Goal: Communication & Community: Answer question/provide support

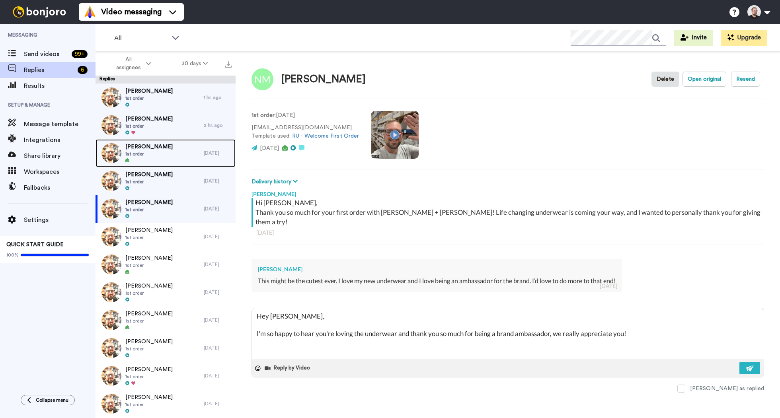
click at [161, 160] on div at bounding box center [148, 161] width 47 height 6
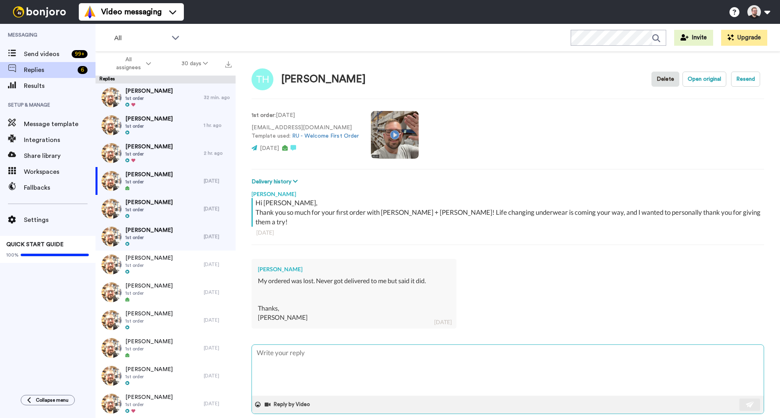
click at [336, 350] on textarea at bounding box center [508, 370] width 512 height 51
type textarea "x"
type textarea "H"
type textarea "x"
type textarea "Hi"
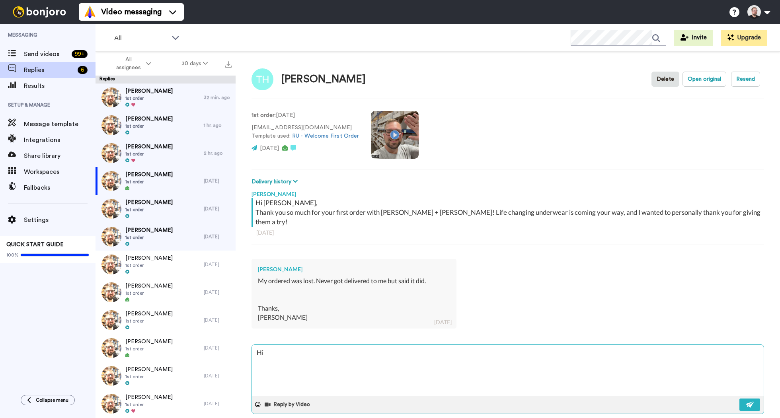
type textarea "x"
type textarea "Hi"
type textarea "x"
type textarea "Hi T"
type textarea "x"
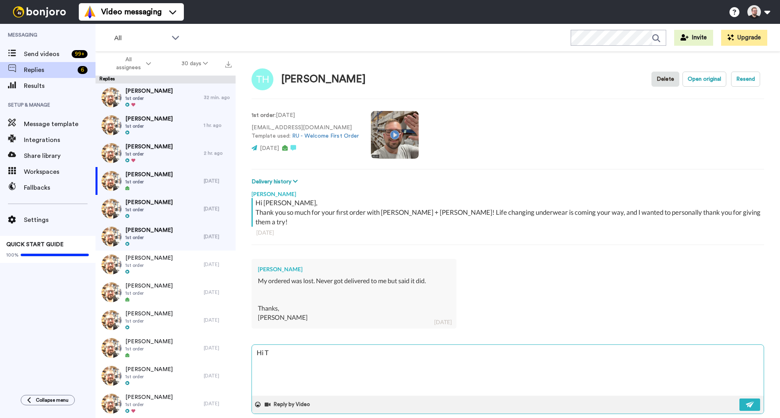
type textarea "Hi Th"
type textarea "x"
type textarea "Hi Tho"
type textarea "x"
type textarea "Hi [PERSON_NAME]"
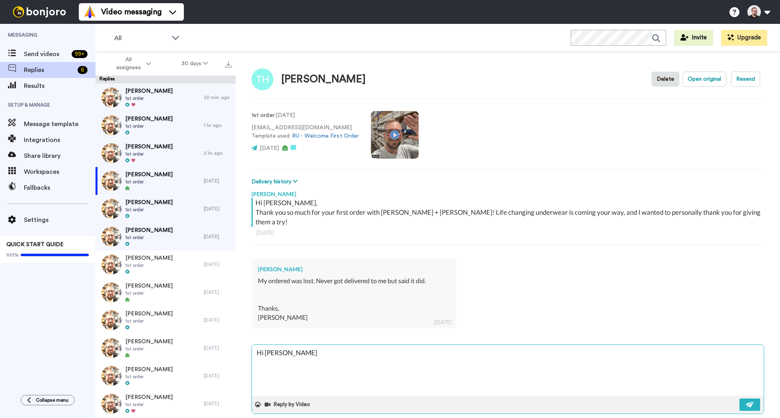
type textarea "x"
type textarea "Hi [PERSON_NAME]"
type textarea "x"
type textarea "Hi [PERSON_NAME]"
type textarea "x"
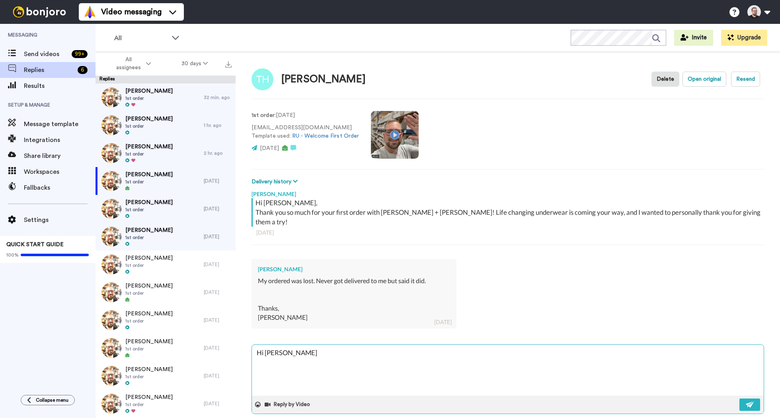
type textarea "Hi [PERSON_NAME],"
type textarea "x"
type textarea "Hi [PERSON_NAME],"
type textarea "x"
type textarea "Hi [PERSON_NAME],"
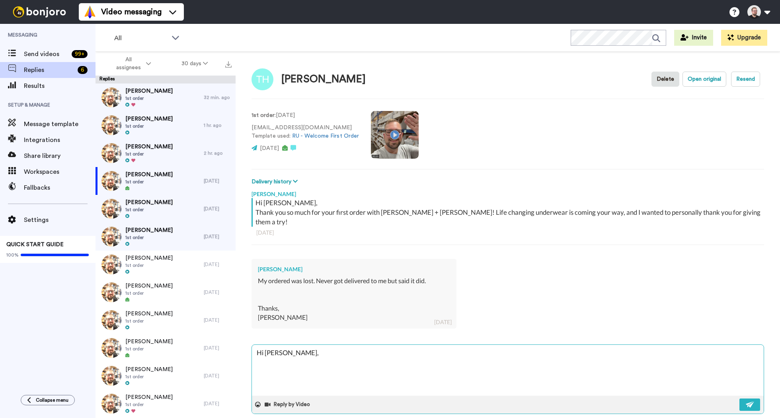
type textarea "x"
type textarea "Hi [PERSON_NAME],"
type textarea "x"
type textarea "Hi [PERSON_NAME], I"
type textarea "x"
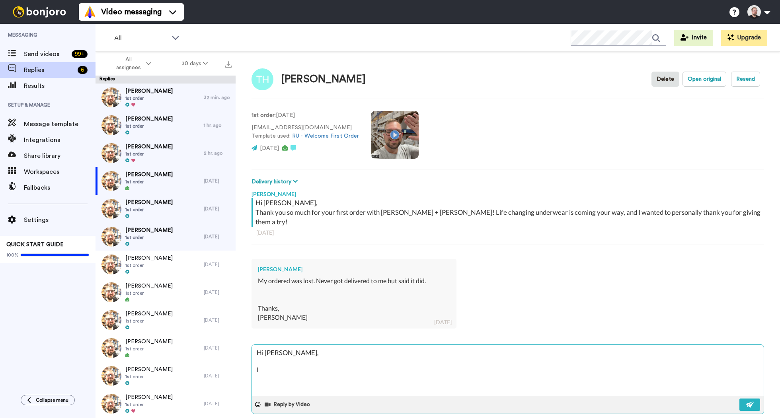
type textarea "Hi [PERSON_NAME], I'"
type textarea "x"
type textarea "Hi [PERSON_NAME], I'm"
type textarea "x"
type textarea "Hi [PERSON_NAME], I'm"
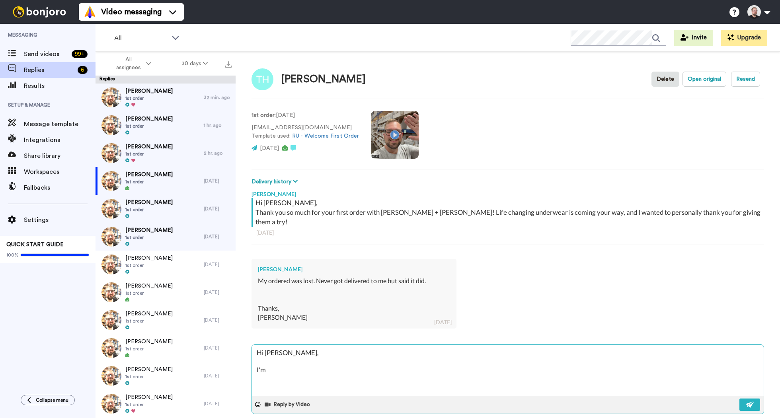
type textarea "x"
type textarea "Hi [PERSON_NAME], I'm r"
type textarea "x"
type textarea "Hi [PERSON_NAME], I'm re"
type textarea "x"
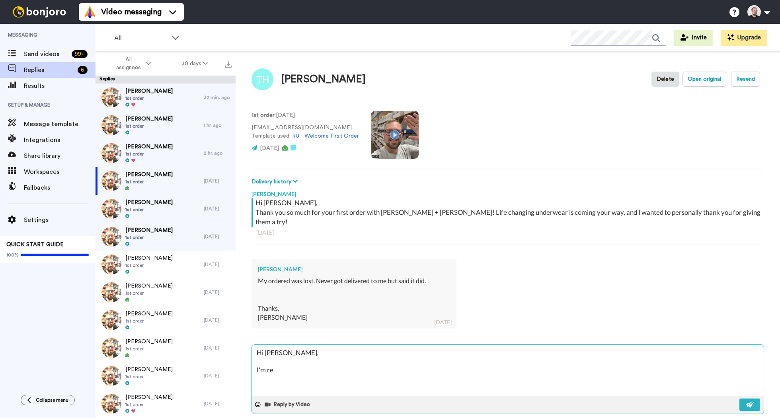
type textarea "Hi [PERSON_NAME], I'm rea"
type textarea "x"
type textarea "Hi [PERSON_NAME], I'm real"
type textarea "x"
type textarea "Hi [PERSON_NAME], I'm reall"
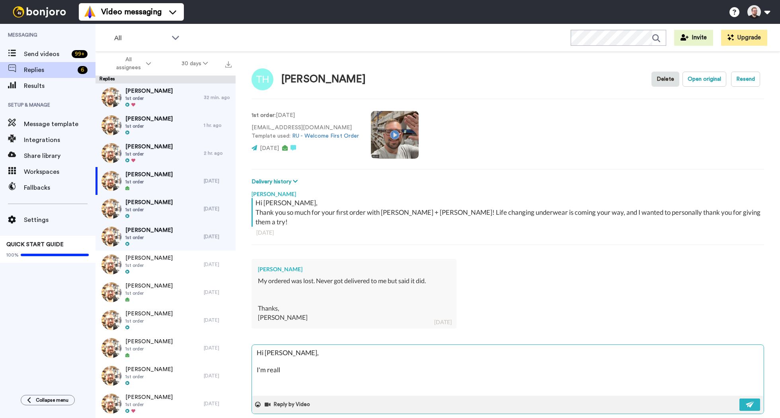
type textarea "x"
type textarea "Hi [PERSON_NAME], I'm really"
type textarea "x"
type textarea "Hi [PERSON_NAME], I'm really"
type textarea "x"
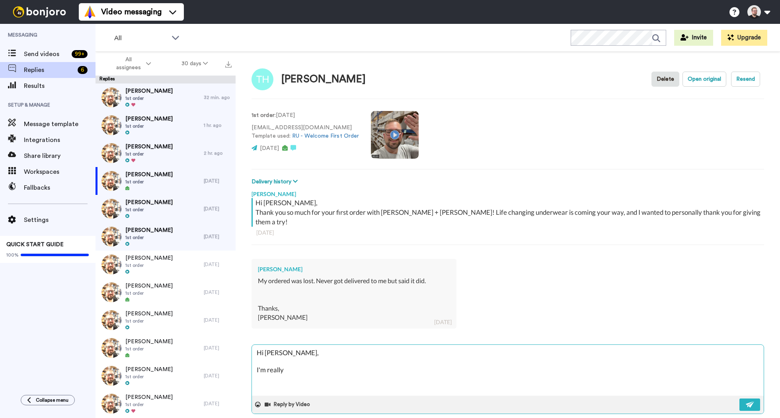
type textarea "Hi [PERSON_NAME], I'm really s"
type textarea "x"
type textarea "Hi [PERSON_NAME], I'm really so"
type textarea "x"
type textarea "Hi [PERSON_NAME], I'm really sort"
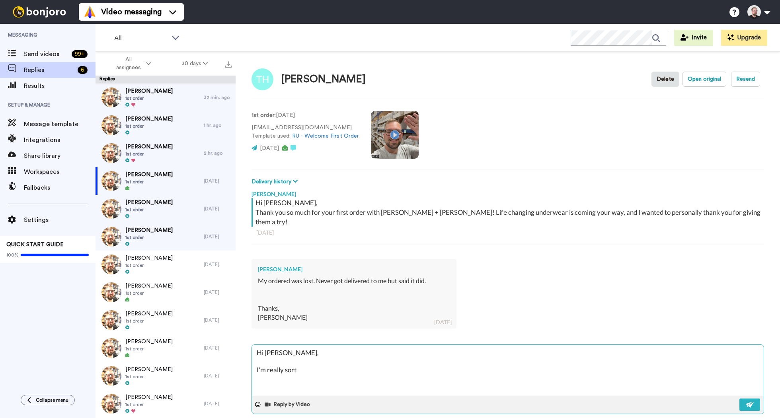
type textarea "x"
type textarea "Hi [PERSON_NAME], I'm really sortr"
type textarea "x"
type textarea "Hi [PERSON_NAME], I'm really sort"
type textarea "x"
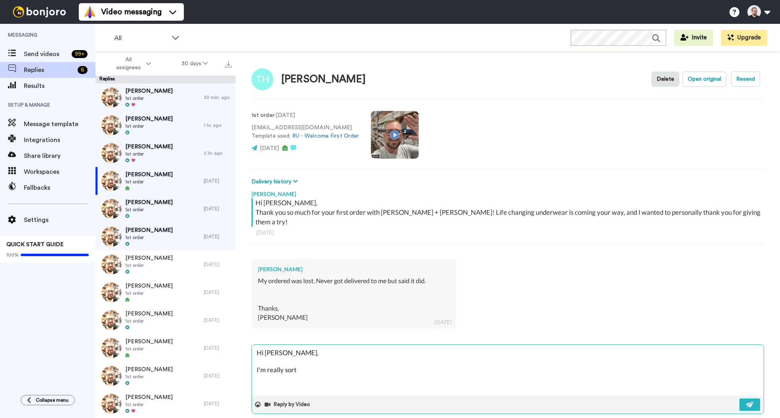
type textarea "Hi [PERSON_NAME], I'm really sor"
type textarea "x"
type textarea "Hi [PERSON_NAME], I'm really sorr"
type textarea "x"
type textarea "Hi [PERSON_NAME], I'm really sorry"
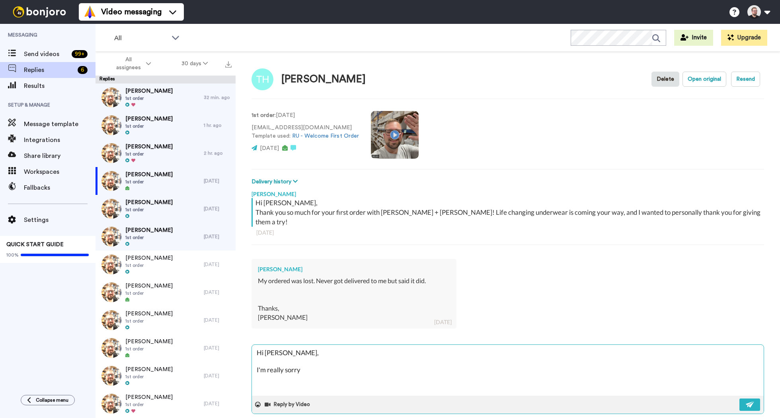
type textarea "x"
type textarea "Hi [PERSON_NAME], I'm really sorry"
type textarea "x"
type textarea "Hi [PERSON_NAME], I'm really sorry t"
type textarea "x"
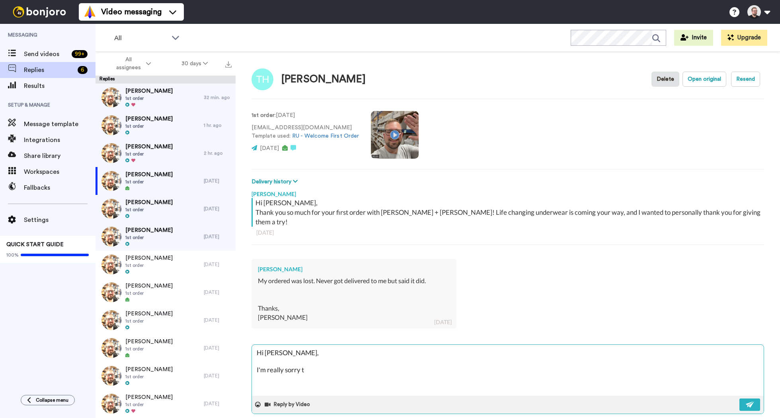
type textarea "Hi [PERSON_NAME], I'm really sorry to"
type textarea "x"
type textarea "Hi [PERSON_NAME], I'm really sorry to"
type textarea "x"
type textarea "Hi [PERSON_NAME], I'm really sorry to h"
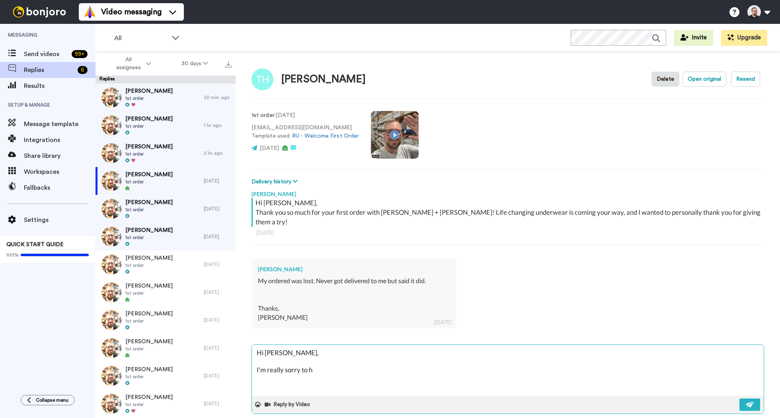
type textarea "x"
type textarea "Hi [PERSON_NAME], I'm really sorry to he"
type textarea "x"
type textarea "Hi [PERSON_NAME], I'm really sorry to hea"
type textarea "x"
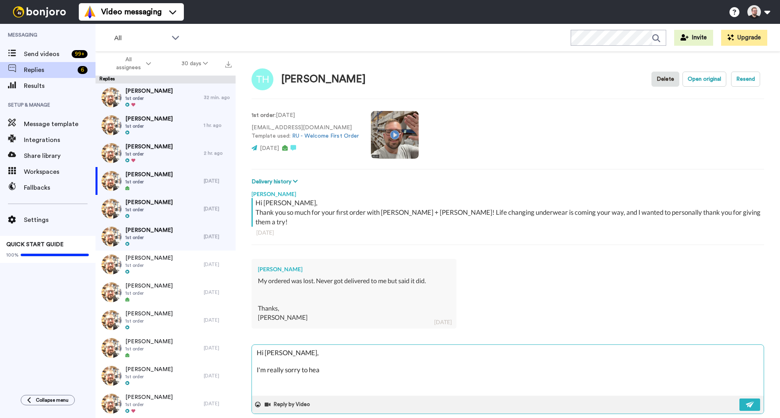
type textarea "Hi [PERSON_NAME], I'm really sorry to hear"
type textarea "x"
type textarea "Hi [PERSON_NAME], I'm really sorry to hear"
type textarea "x"
type textarea "Hi [PERSON_NAME], I'm really sorry to hear o"
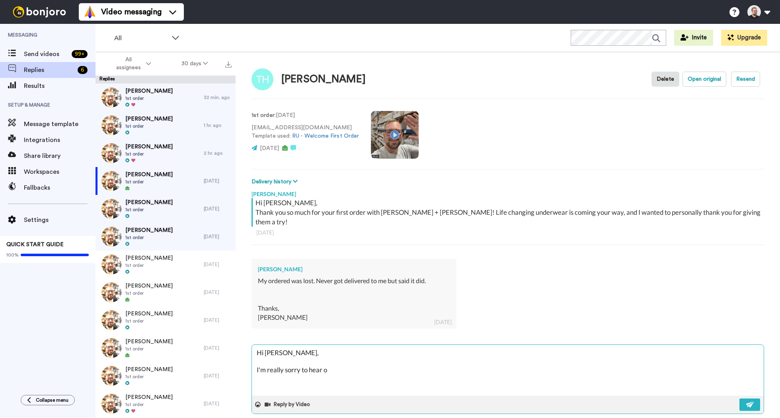
type textarea "x"
type textarea "Hi [PERSON_NAME], I'm really sorry to hear of"
type textarea "x"
type textarea "Hi [PERSON_NAME], I'm really sorry to hear of"
type textarea "x"
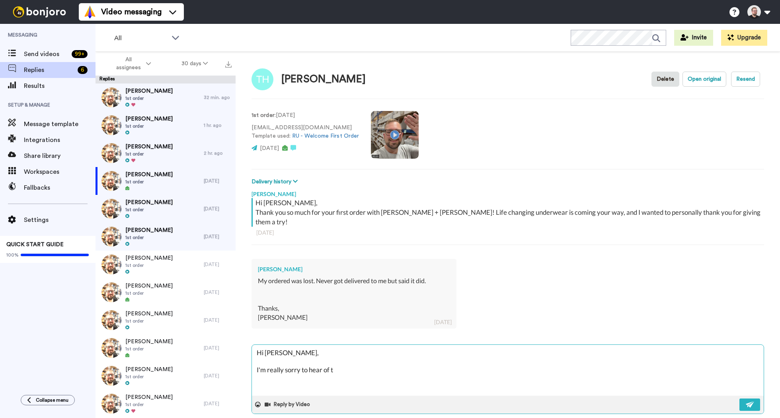
type textarea "Hi [PERSON_NAME], I'm really sorry to hear of th"
type textarea "x"
type textarea "Hi [PERSON_NAME], I'm really sorry to hear of the"
type textarea "x"
type textarea "Hi [PERSON_NAME], I'm really sorry to hear of the"
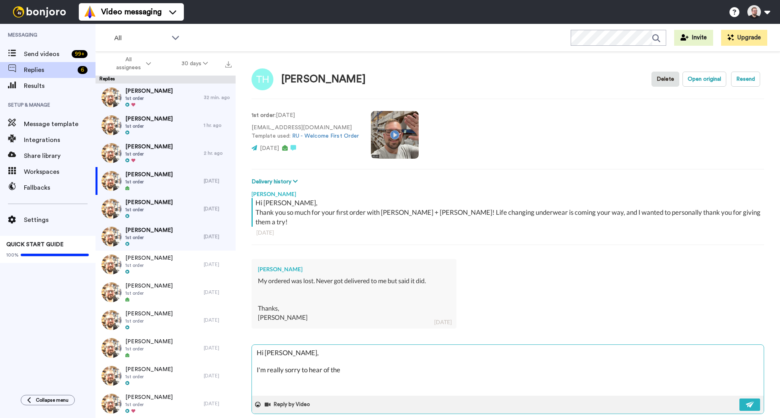
type textarea "x"
type textarea "Hi [PERSON_NAME], I'm really sorry to hear of the m"
type textarea "x"
type textarea "Hi [PERSON_NAME], I'm really sorry to hear of the mi"
type textarea "x"
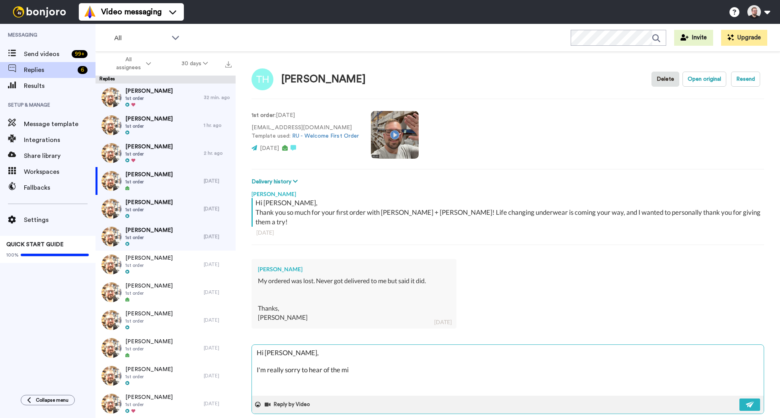
type textarea "Hi [PERSON_NAME], I'm really sorry to hear of the mix"
type textarea "x"
type textarea "Hi [PERSON_NAME], I'm really sorry to hear of the mixu"
type textarea "x"
type textarea "Hi [PERSON_NAME], I'm really sorry to hear of the mixup"
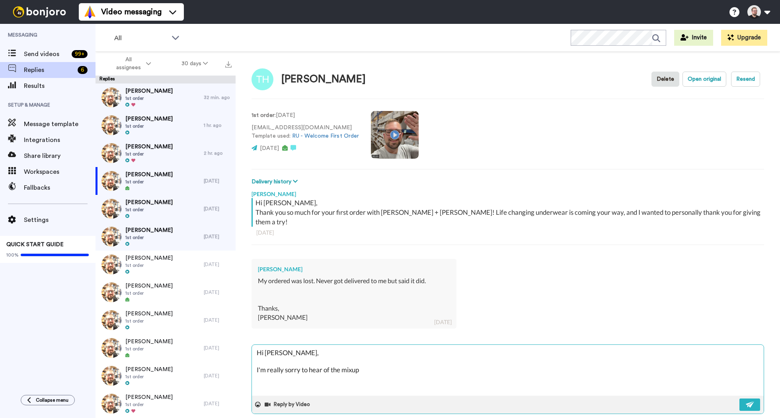
type textarea "x"
type textarea "Hi [PERSON_NAME], I'm really sorry to hear of the mixup!"
type textarea "x"
type textarea "Hi [PERSON_NAME], I'm really sorry to hear of the mixup!"
type textarea "x"
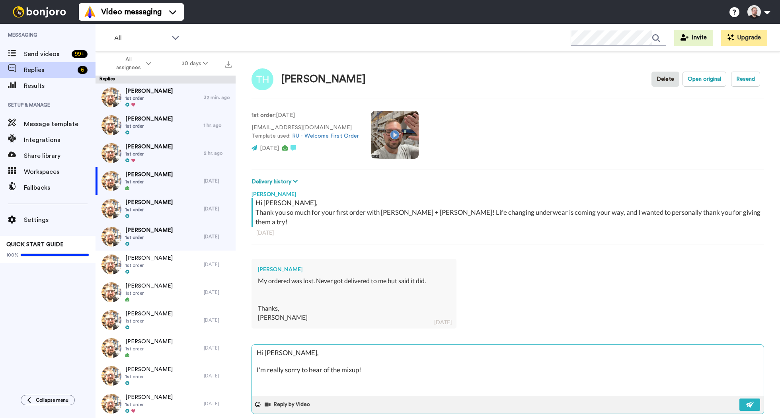
type textarea "Hi [PERSON_NAME], I'm really sorry to hear of the mixup! I"
type textarea "x"
type textarea "Hi [PERSON_NAME], I'm really sorry to hear of the mixup! I'"
type textarea "x"
type textarea "Hi [PERSON_NAME], I'm really sorry to hear of the mixup! I'v"
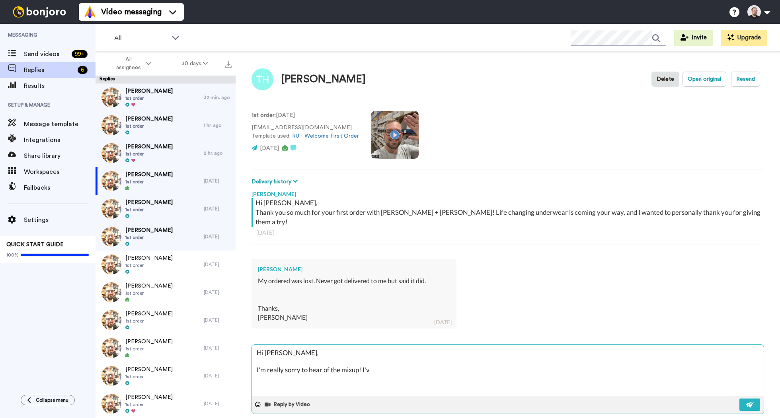
type textarea "x"
type textarea "Hi [PERSON_NAME], I'm really sorry to hear of the mixup! I've"
type textarea "x"
type textarea "Hi [PERSON_NAME], I'm really sorry to hear of the mixup! I've"
type textarea "x"
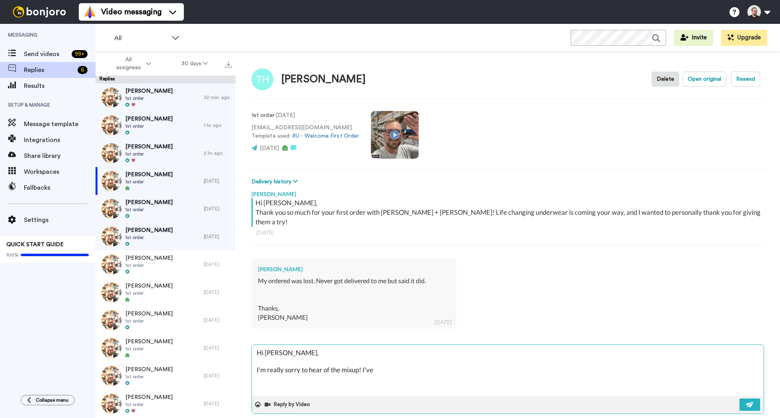
type textarea "Hi [PERSON_NAME], I'm really sorry to hear of the mixup! I've f"
type textarea "x"
type textarea "Hi [PERSON_NAME], I'm really sorry to hear of the mixup! I've fo"
type textarea "x"
type textarea "Hi [PERSON_NAME], I'm really sorry to hear of the mixup! I've for"
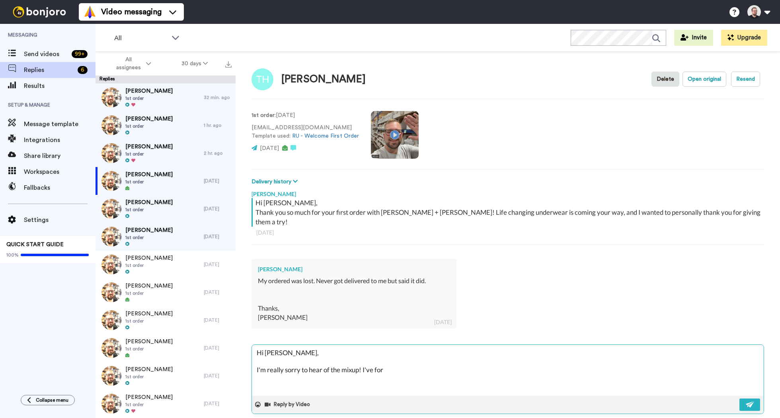
type textarea "x"
type textarea "Hi [PERSON_NAME], I'm really sorry to hear of the mixup! I've forw"
type textarea "x"
type textarea "Hi [PERSON_NAME], I'm really sorry to hear of the mixup! I've [GEOGRAPHIC_DATA]"
type textarea "x"
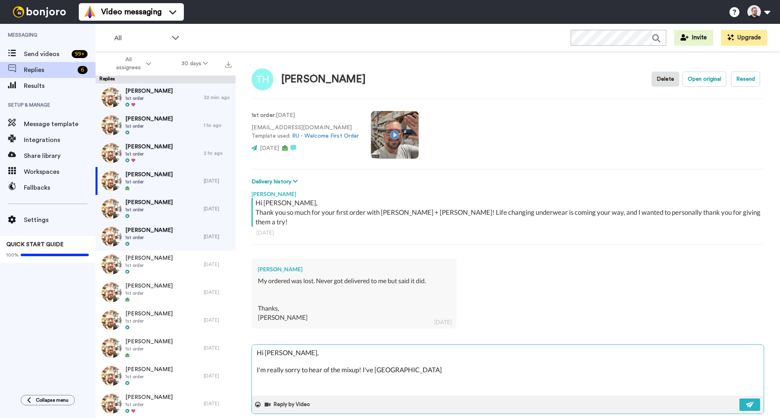
type textarea "Hi [PERSON_NAME], I'm really sorry to hear of the mixup! I've forwar"
type textarea "x"
type textarea "Hi [PERSON_NAME], I'm really sorry to hear of the mixup! I've forward"
type textarea "x"
type textarea "Hi [PERSON_NAME], I'm really sorry to hear of the mixup! I've forwarde"
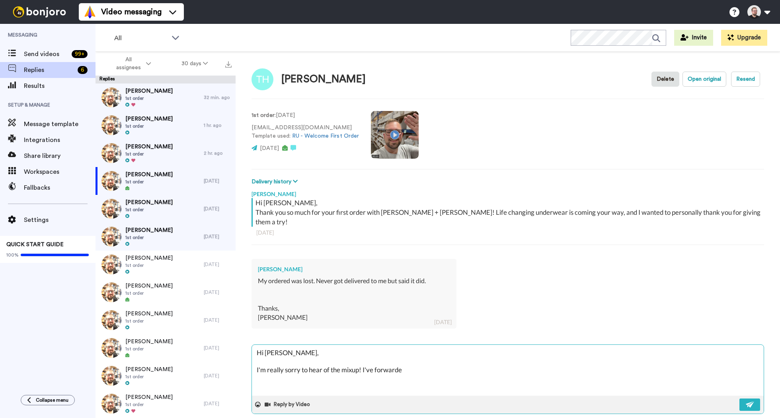
type textarea "x"
type textarea "Hi [PERSON_NAME], I'm really sorry to hear of the mixup! I've forwarded"
type textarea "x"
type textarea "Hi [PERSON_NAME], I'm really sorry to hear of the mixup! I've forwarded"
type textarea "x"
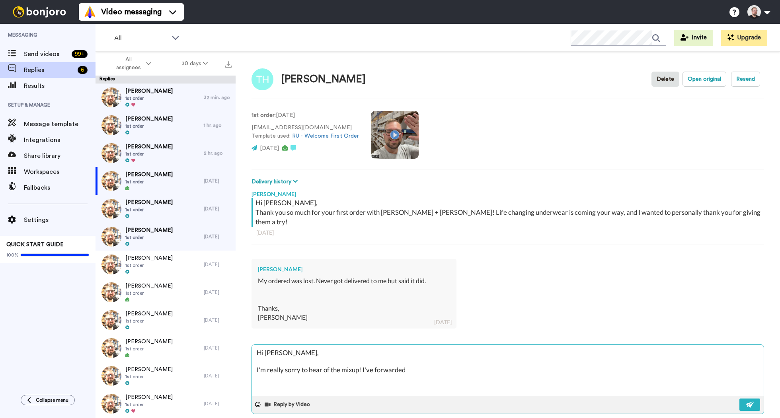
type textarea "Hi [PERSON_NAME], I'm really sorry to hear of the mixup! I've forwarded y"
type textarea "x"
type textarea "Hi [PERSON_NAME], I'm really sorry to hear of the mixup! I've forwarded yo"
type textarea "x"
type textarea "Hi [PERSON_NAME], I'm really sorry to hear of the mixup! I've forwarded you"
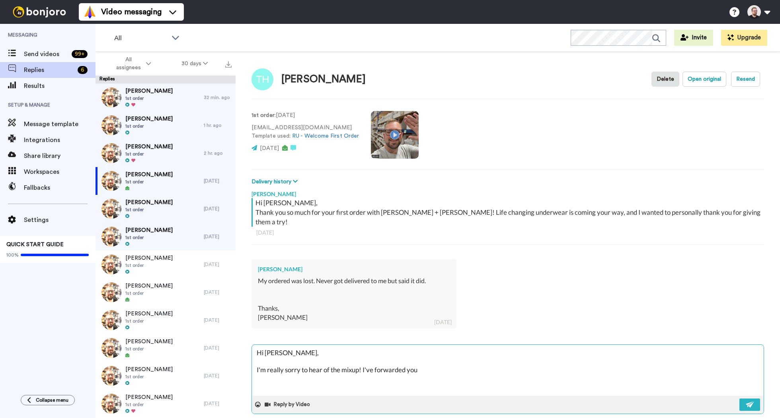
type textarea "x"
type textarea "Hi [PERSON_NAME], I'm really sorry to hear of the mixup! I've forwarded your"
type textarea "x"
type textarea "Hi [PERSON_NAME], I'm really sorry to hear of the mixup! I've forwarded your"
type textarea "x"
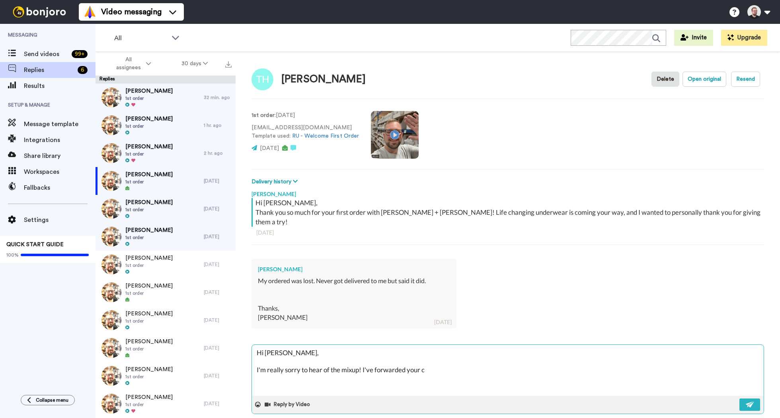
type textarea "Hi [PERSON_NAME], I'm really sorry to hear of the mixup! I've forwarded your co"
type textarea "x"
type textarea "Hi [PERSON_NAME], I'm really sorry to hear of the mixup! I've forwarded your con"
type textarea "x"
type textarea "Hi [PERSON_NAME], I'm really sorry to hear of the mixup! I've forwarded your co…"
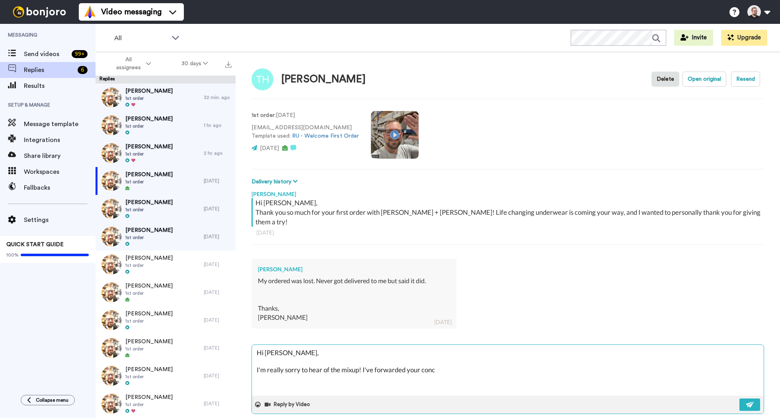
type textarea "x"
type textarea "Hi [PERSON_NAME], I'm really sorry to hear of the mixup! I've forwarded your co…"
type textarea "x"
type textarea "Hi [PERSON_NAME], I'm really sorry to hear of the mixup! I've forwarded your co…"
type textarea "x"
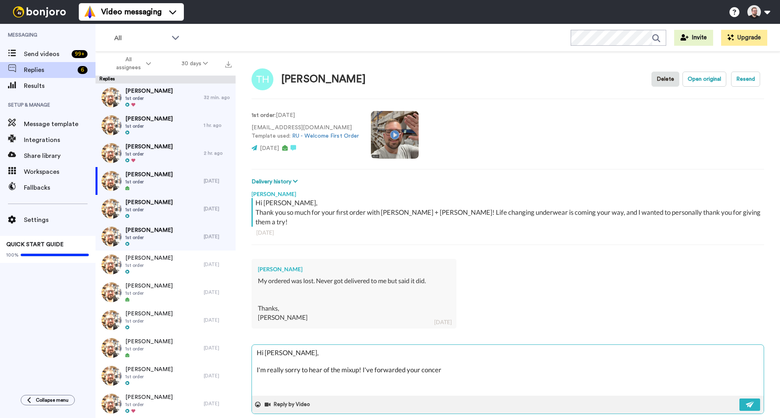
type textarea "Hi [PERSON_NAME], I'm really sorry to hear of the mixup! I've forwarded your co…"
type textarea "x"
type textarea "Hi [PERSON_NAME], I'm really sorry to hear of the mixup! I've forwarded your co…"
type textarea "x"
type textarea "Hi [PERSON_NAME], I'm really sorry to hear of the mixup! I've forwarded your co…"
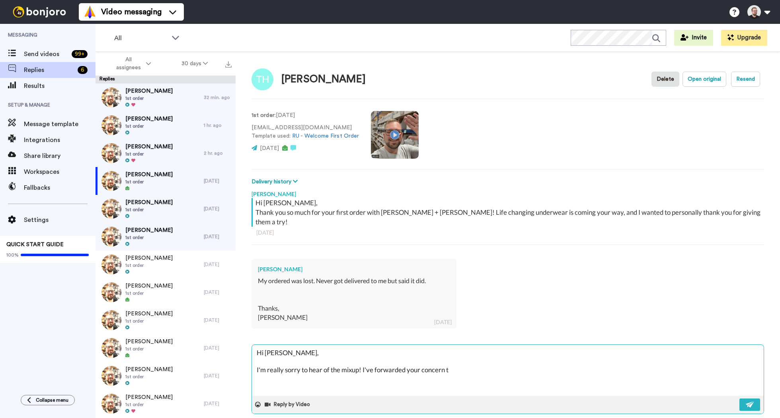
type textarea "x"
type textarea "Hi [PERSON_NAME], I'm really sorry to hear of the mixup! I've forwarded your co…"
type textarea "x"
type textarea "Hi [PERSON_NAME], I'm really sorry to hear of the mixup! I've forwarded your co…"
type textarea "x"
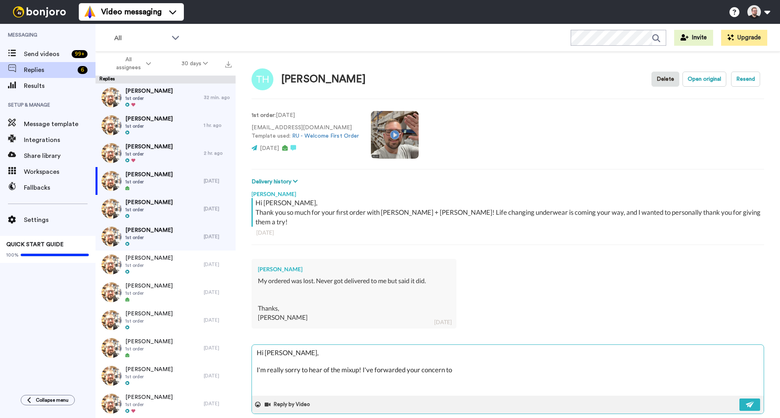
type textarea "Hi [PERSON_NAME], I'm really sorry to hear of the mixup! I've forwarded your co…"
type textarea "x"
type textarea "Hi [PERSON_NAME], I'm really sorry to hear of the mixup! I've forwarded your co…"
type textarea "x"
type textarea "Hi [PERSON_NAME], I'm really sorry to hear of the mixup! I've forwarded your co…"
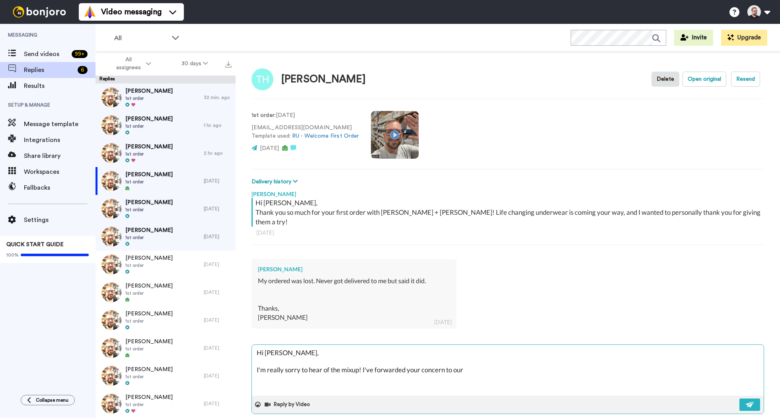
type textarea "x"
type textarea "Hi [PERSON_NAME], I'm really sorry to hear of the mixup! I've forwarded your co…"
type textarea "x"
type textarea "Hi [PERSON_NAME], I'm really sorry to hear of the mixup! I've forwarded your co…"
type textarea "x"
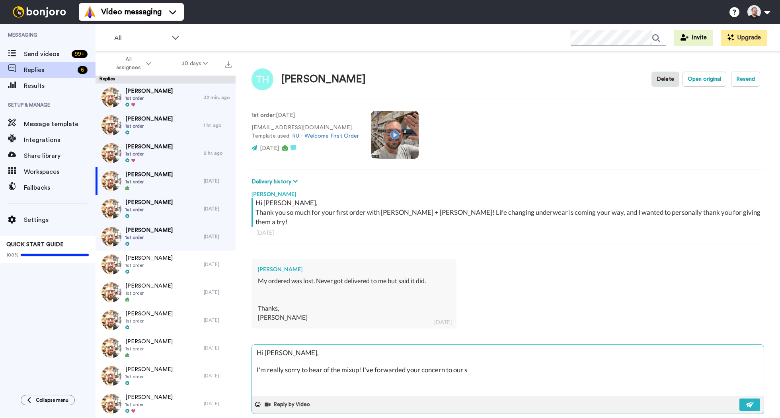
type textarea "Hi [PERSON_NAME], I'm really sorry to hear of the mixup! I've forwarded your co…"
type textarea "x"
type textarea "Hi [PERSON_NAME], I'm really sorry to hear of the mixup! I've forwarded your co…"
type textarea "x"
type textarea "Hi [PERSON_NAME], I'm really sorry to hear of the mixup! I've forwarded your co…"
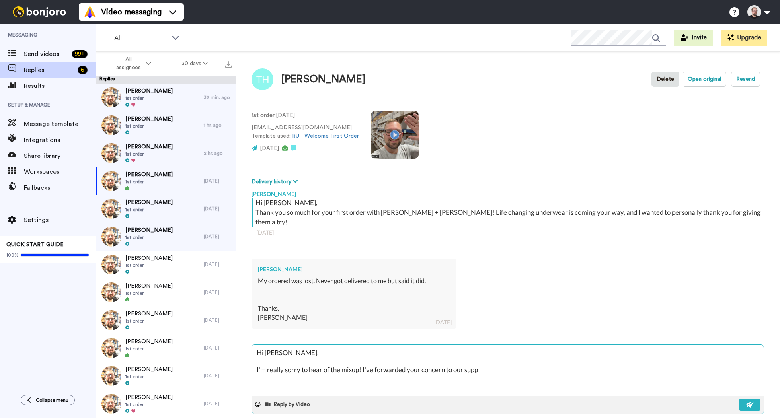
type textarea "x"
type textarea "Hi [PERSON_NAME], I'm really sorry to hear of the mixup! I've forwarded your co…"
type textarea "x"
type textarea "Hi [PERSON_NAME], I'm really sorry to hear of the mixup! I've forwarded your co…"
type textarea "x"
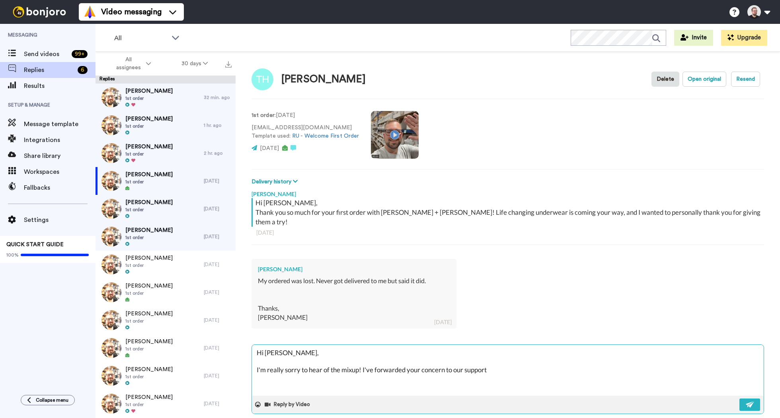
type textarea "Hi [PERSON_NAME], I'm really sorry to hear of the mixup! I've forwarded your co…"
type textarea "x"
type textarea "Hi [PERSON_NAME], I'm really sorry to hear of the mixup! I've forwarded your co…"
type textarea "x"
type textarea "Hi [PERSON_NAME], I'm really sorry to hear of the mixup! I've forwarded your co…"
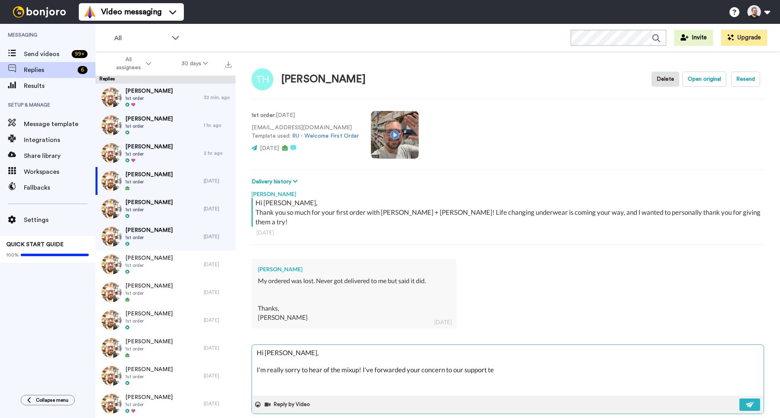
type textarea "x"
type textarea "Hi [PERSON_NAME], I'm really sorry to hear of the mixup! I've forwarded your co…"
type textarea "x"
type textarea "Hi [PERSON_NAME], I'm really sorry to hear of the mixup! I've forwarded your co…"
type textarea "x"
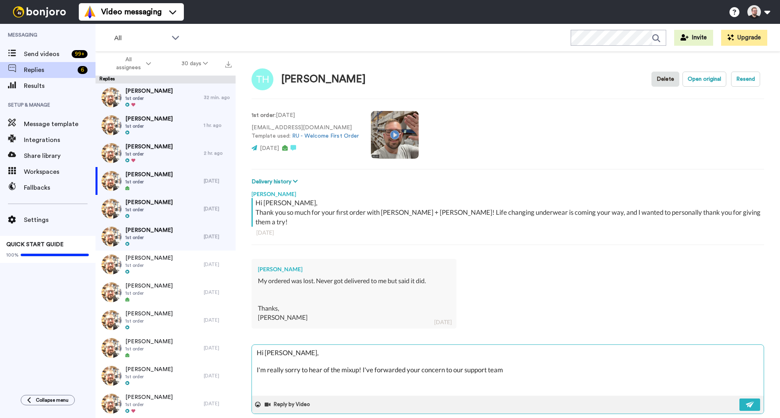
type textarea "Hi [PERSON_NAME], I'm really sorry to hear of the mixup! I've forwarded your co…"
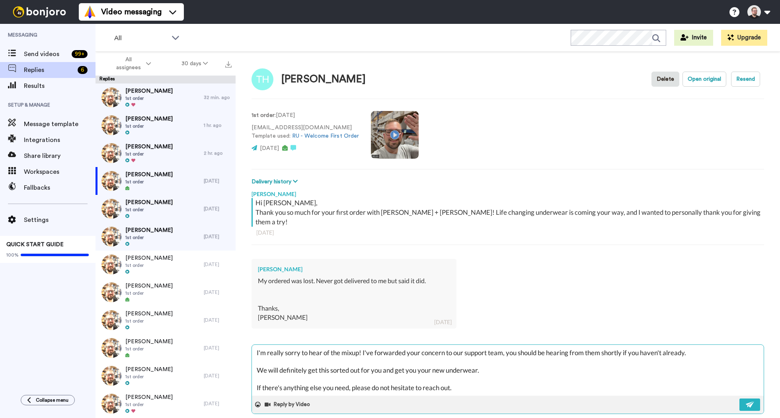
scroll to position [30, 0]
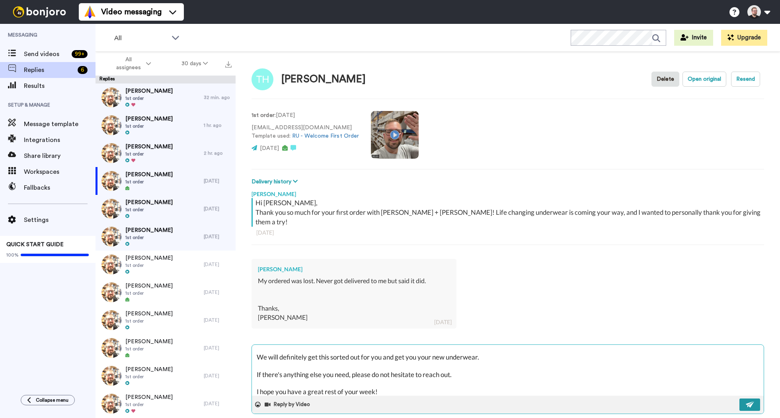
click at [746, 402] on img at bounding box center [750, 405] width 9 height 6
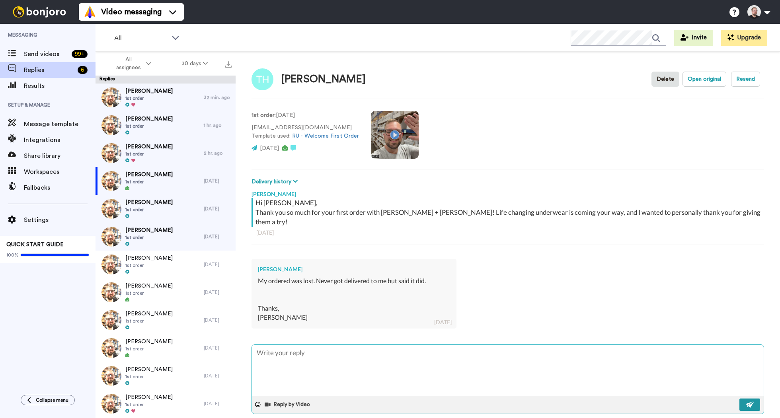
scroll to position [0, 0]
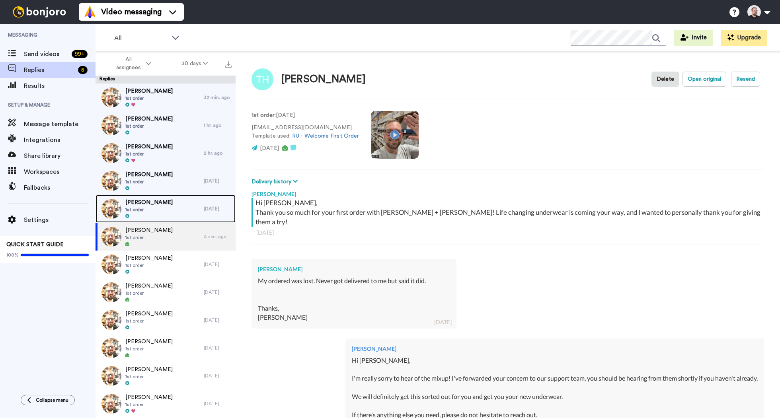
click at [164, 211] on span "1st order" at bounding box center [148, 210] width 47 height 6
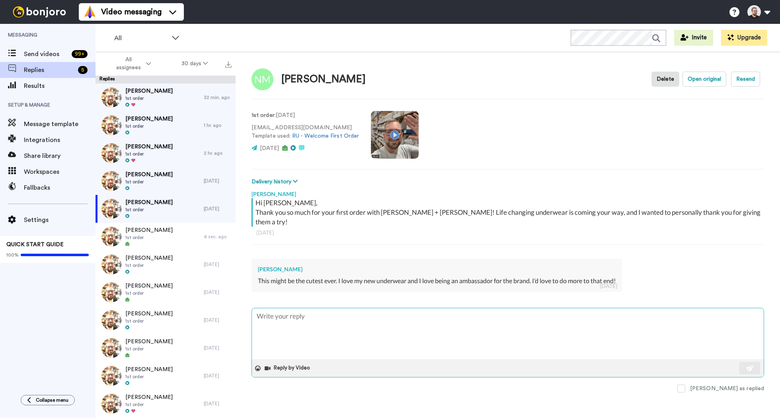
click at [340, 308] on textarea at bounding box center [508, 333] width 512 height 51
